Goal: Navigation & Orientation: Understand site structure

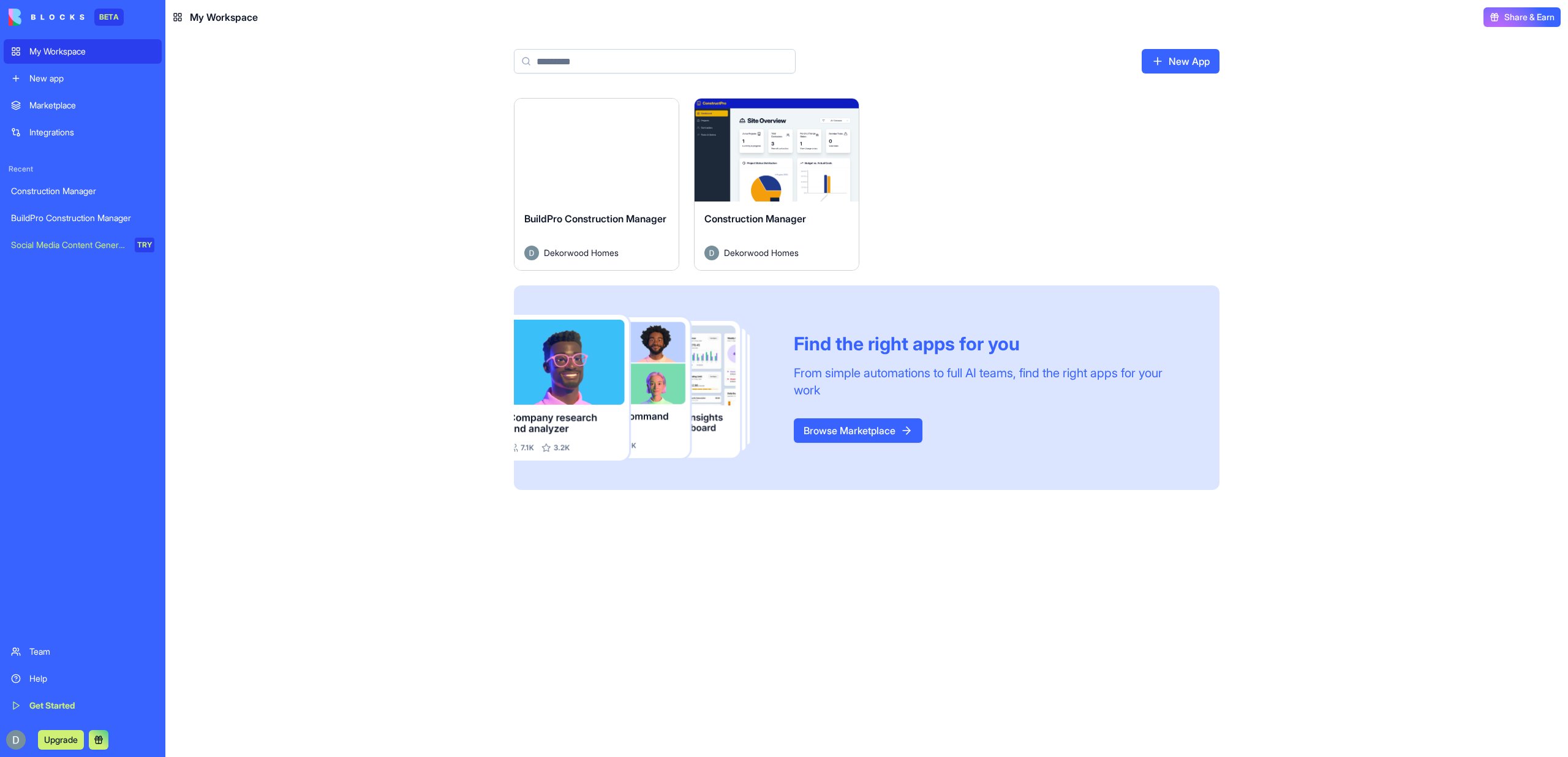
click at [575, 156] on button "Launch" at bounding box center [597, 150] width 92 height 24
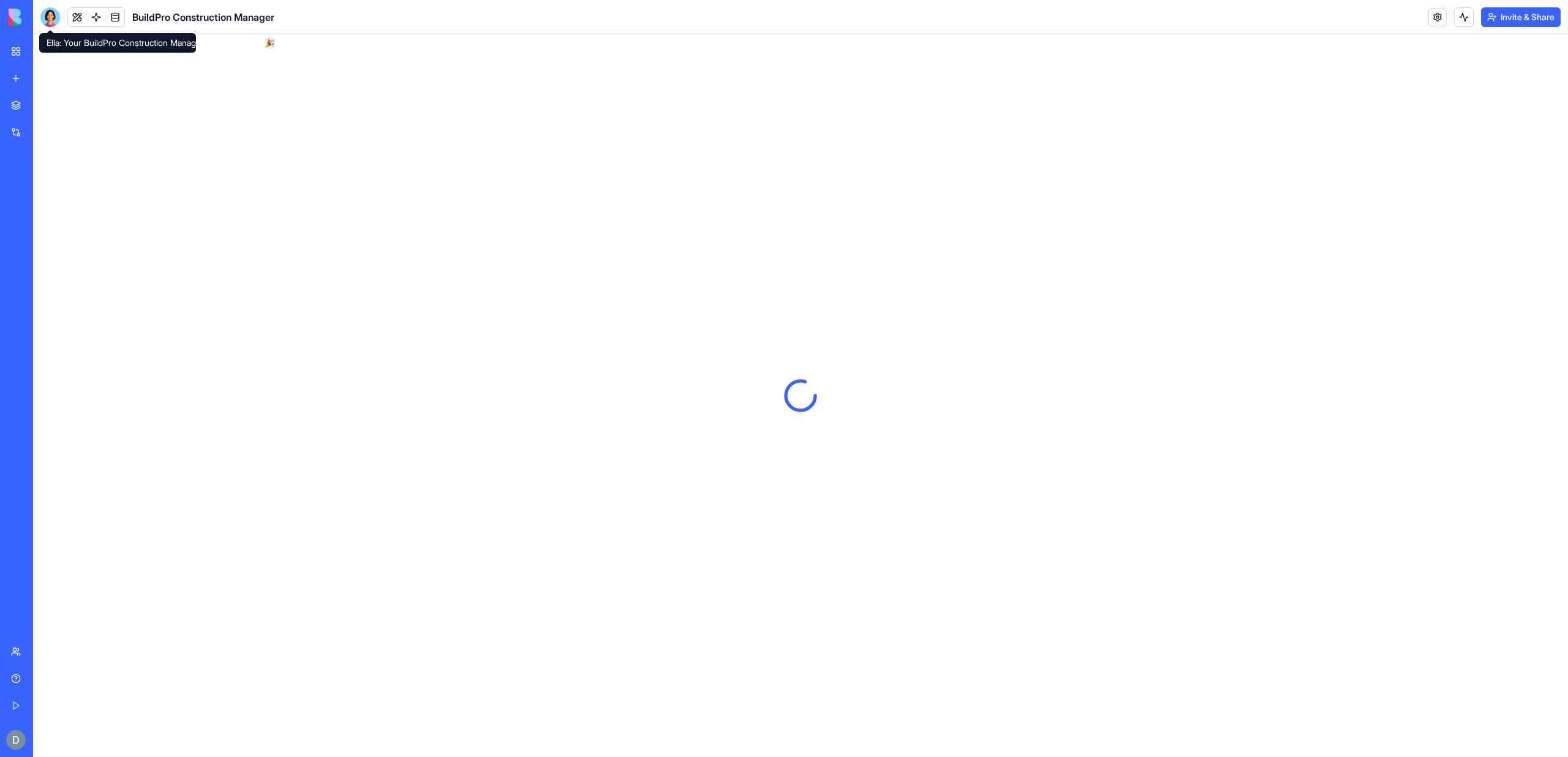
click at [46, 14] on div at bounding box center [50, 17] width 20 height 20
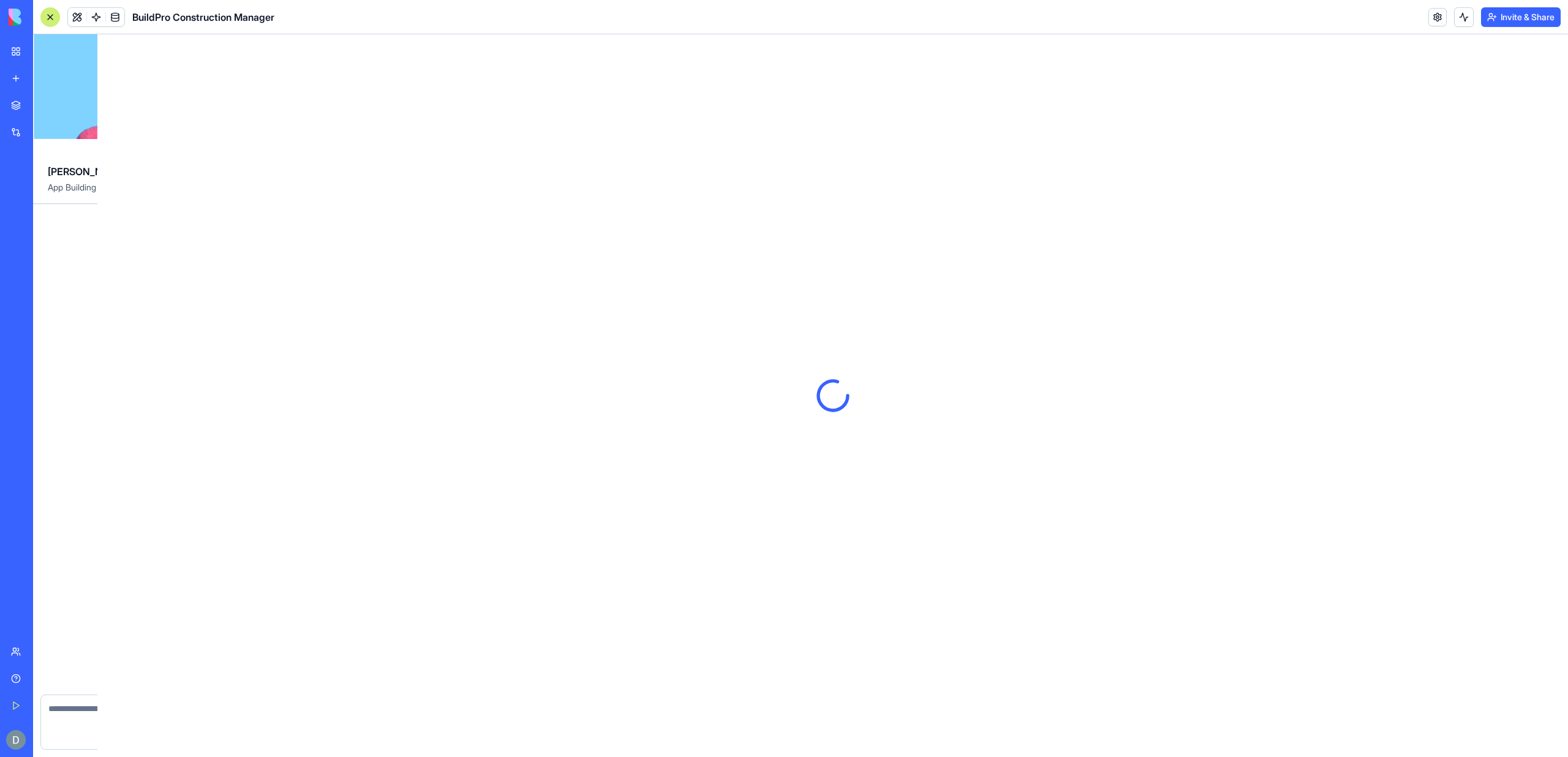
scroll to position [1370, 0]
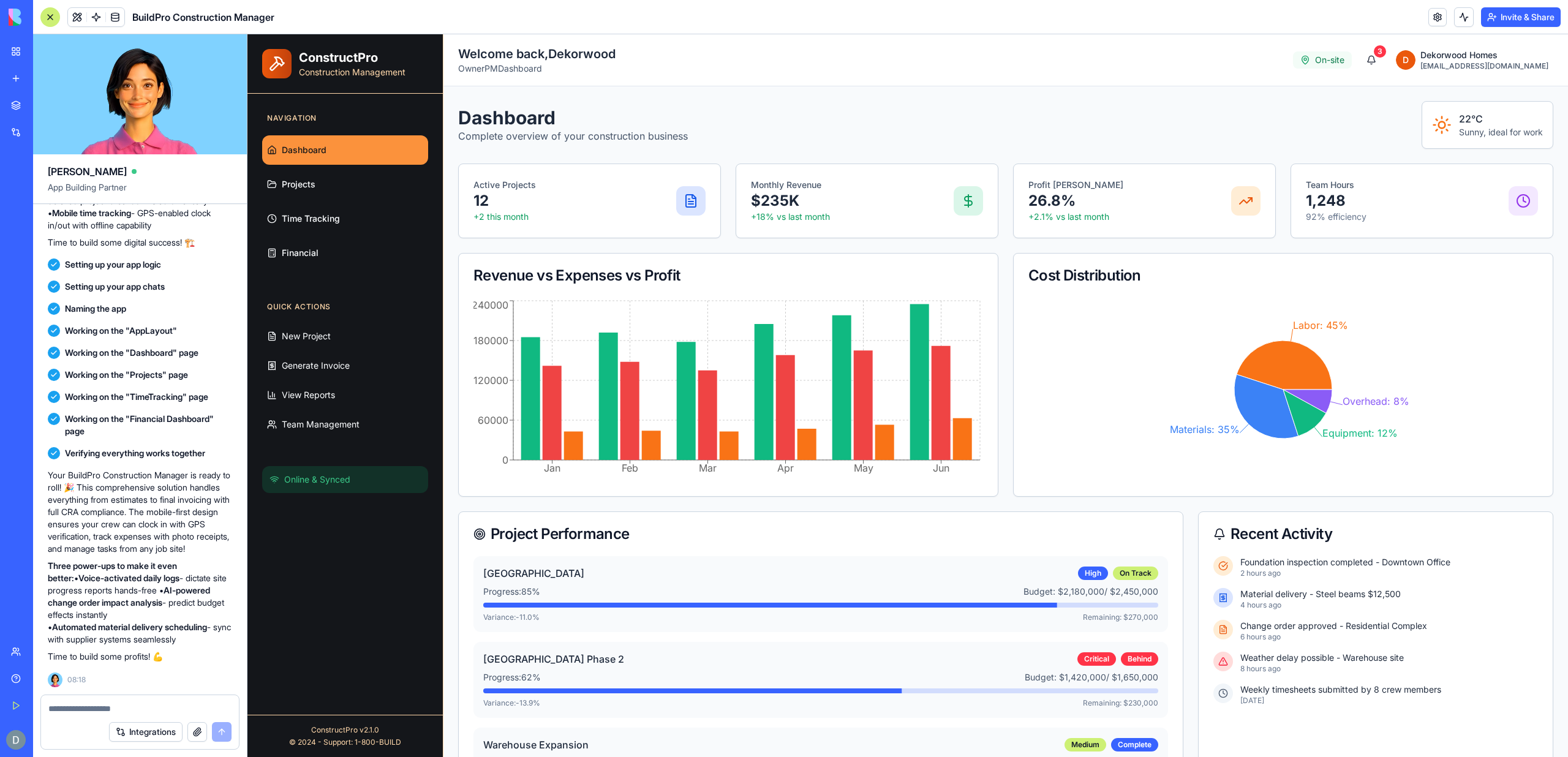
click at [50, 15] on div at bounding box center [50, 17] width 20 height 20
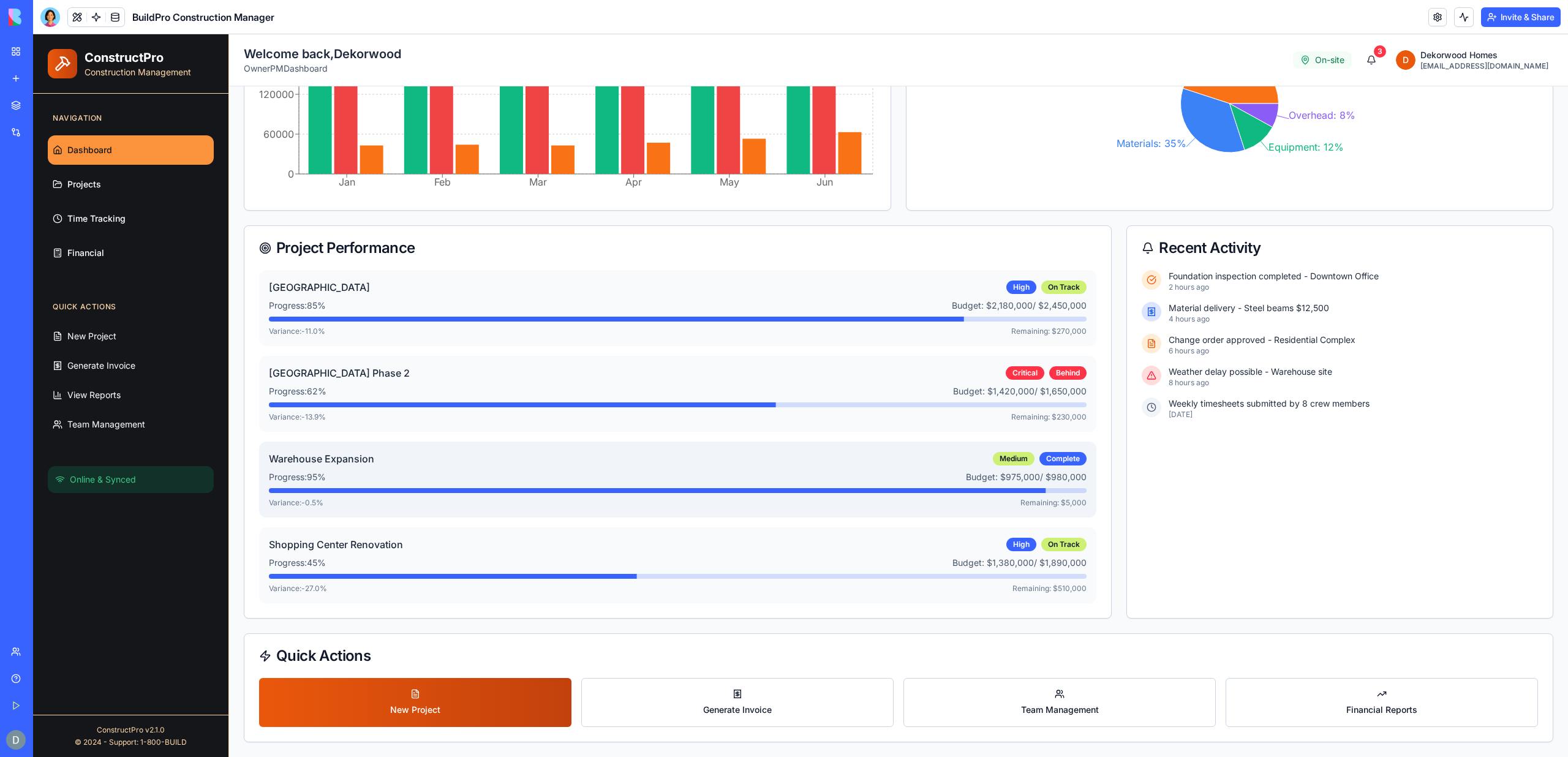
scroll to position [0, 0]
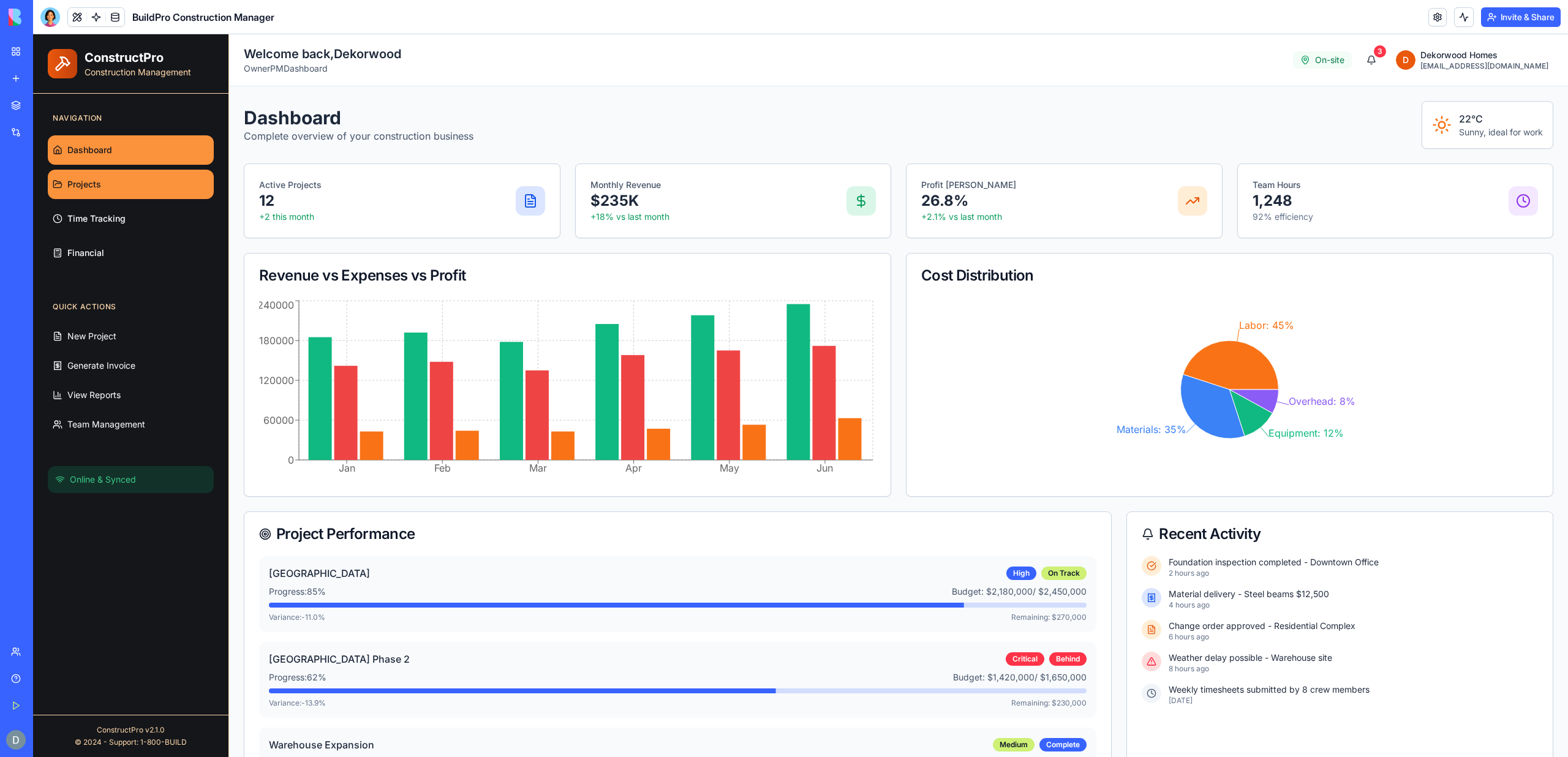
click at [73, 189] on span "Projects" at bounding box center [84, 184] width 34 height 12
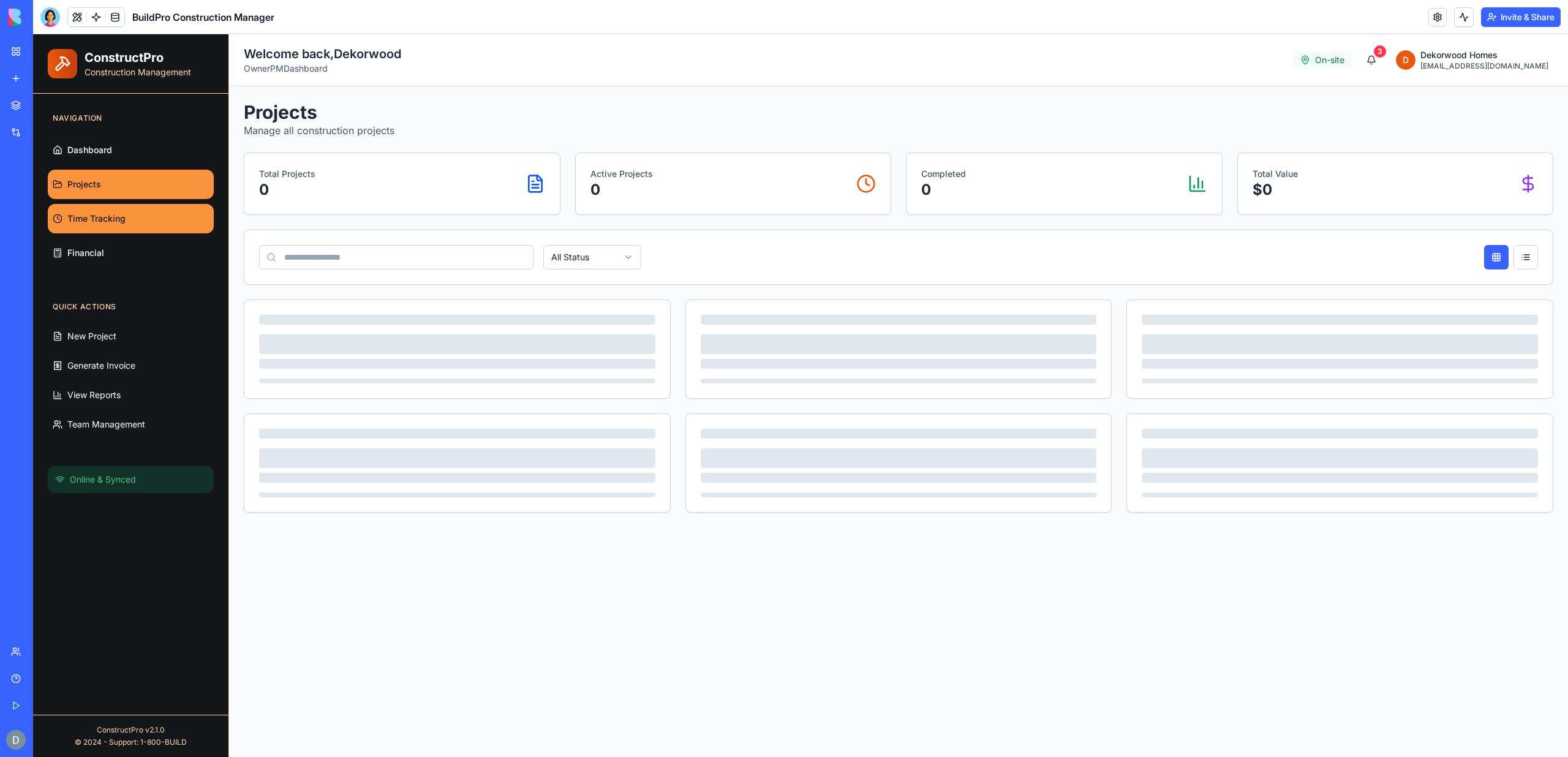
click at [75, 217] on span "Time Tracking" at bounding box center [96, 218] width 58 height 12
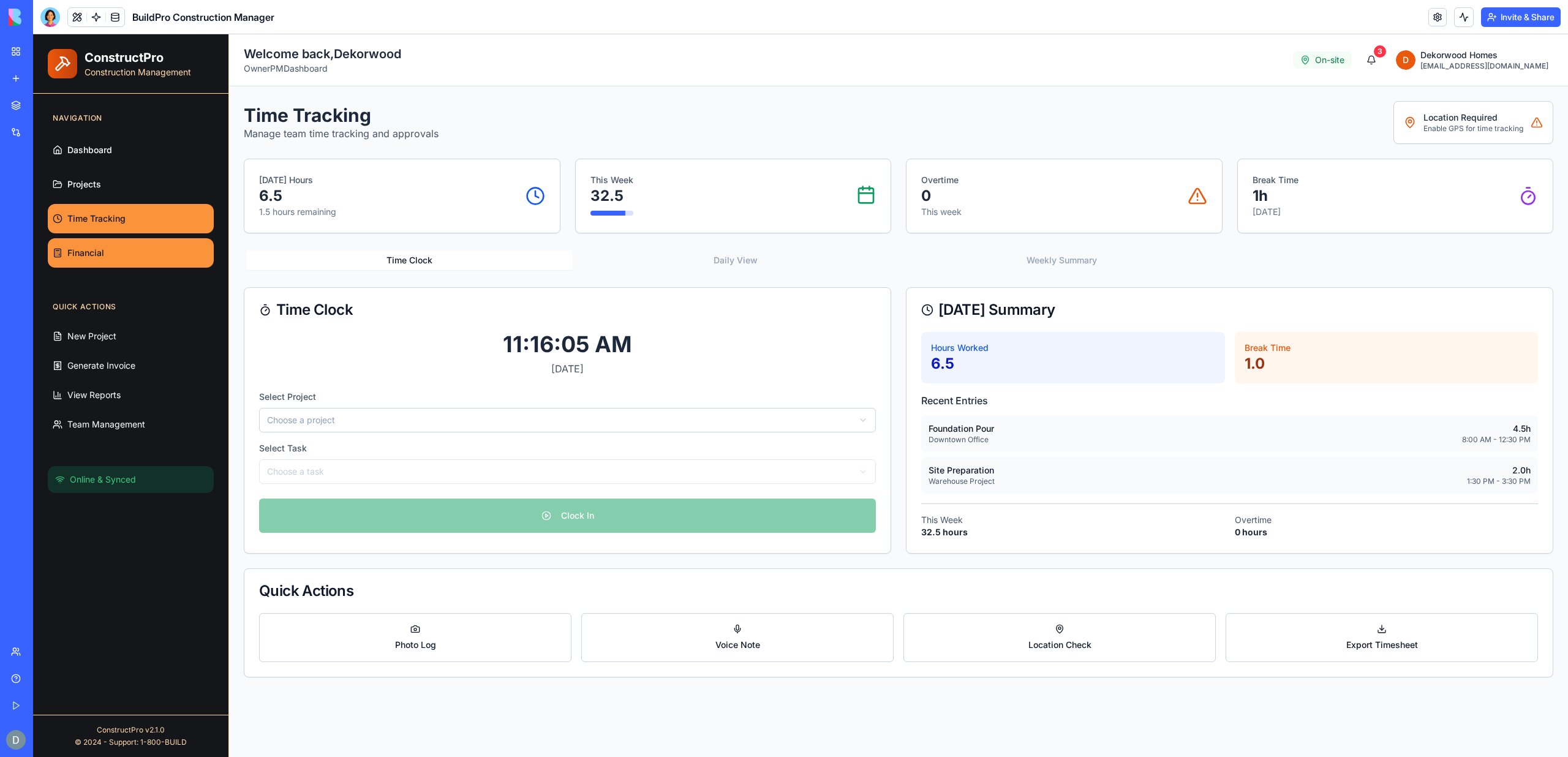
click at [77, 252] on span "Financial" at bounding box center [85, 253] width 37 height 12
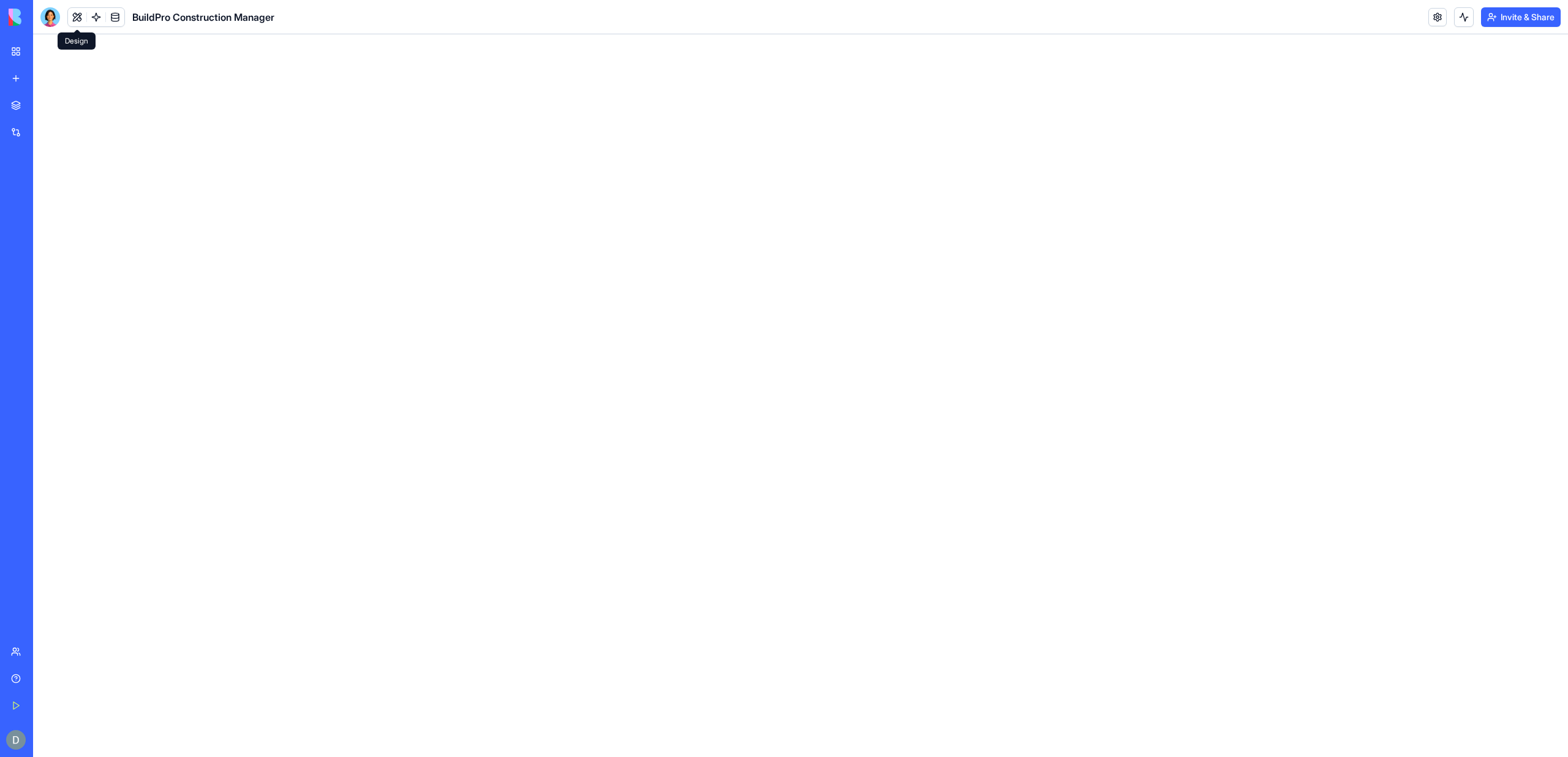
click at [68, 17] on button at bounding box center [78, 18] width 19 height 19
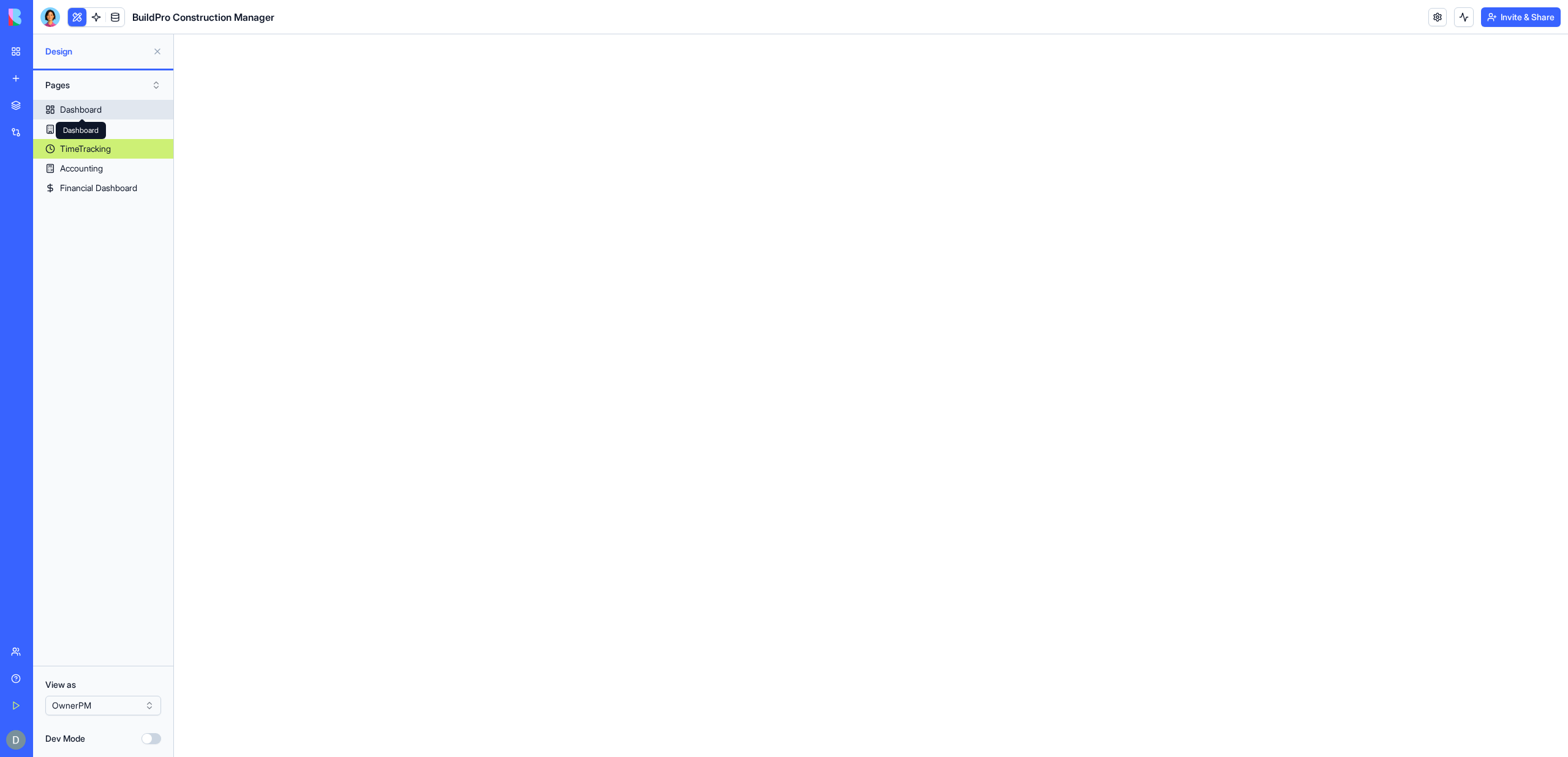
click at [75, 114] on div "Dashboard" at bounding box center [81, 110] width 41 height 12
